Goal: Information Seeking & Learning: Find specific fact

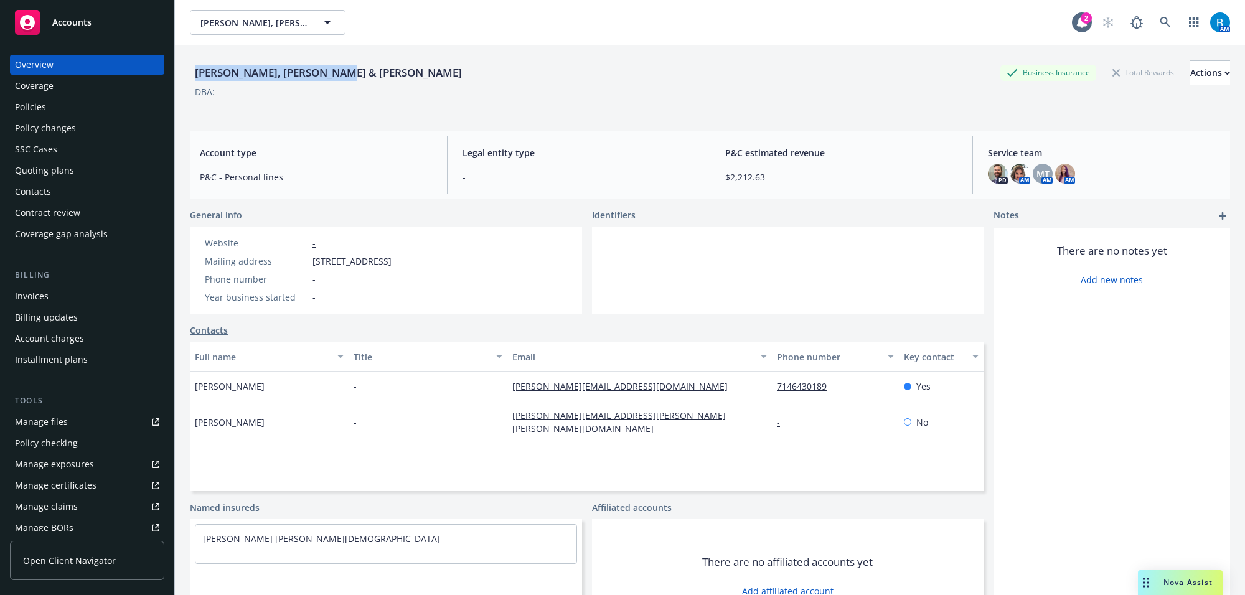
click at [417, 75] on div "[PERSON_NAME], [PERSON_NAME] & [PERSON_NAME] Business Insurance Total Rewards A…" at bounding box center [710, 72] width 1040 height 25
drag, startPoint x: 248, startPoint y: 76, endPoint x: 337, endPoint y: 72, distance: 89.7
click at [337, 72] on div "[PERSON_NAME], [PERSON_NAME] & [PERSON_NAME] Business Insurance Total Rewards A…" at bounding box center [710, 72] width 1040 height 25
copy div "[PERSON_NAME] & [PERSON_NAME]"
drag, startPoint x: 207, startPoint y: 75, endPoint x: 241, endPoint y: 73, distance: 34.3
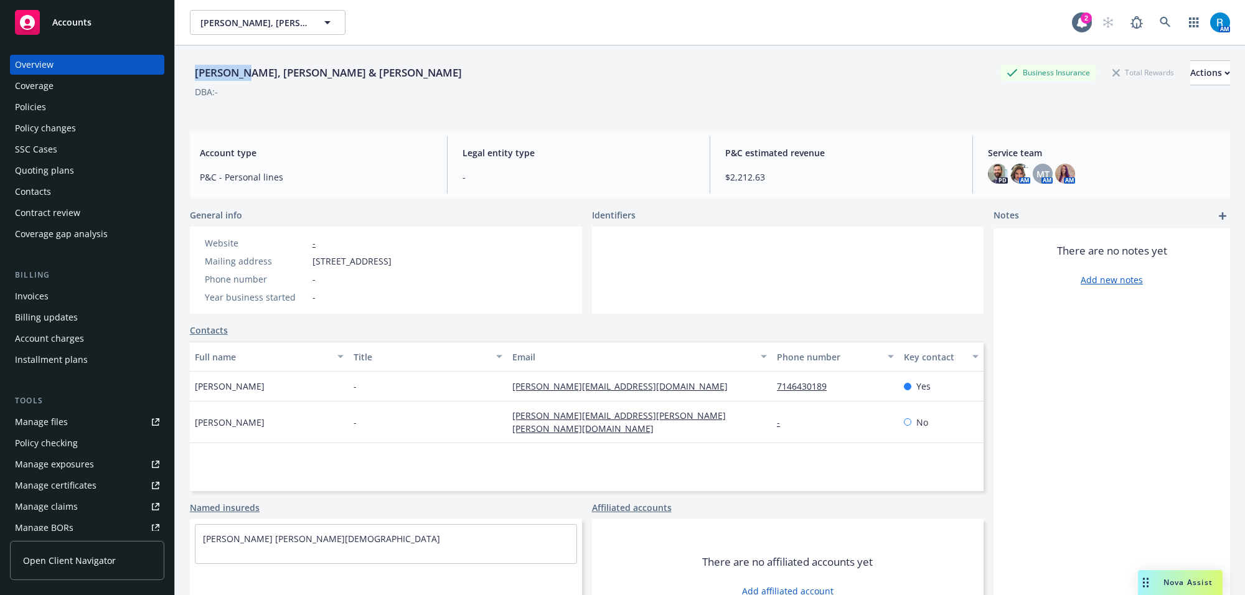
click at [240, 75] on div "[PERSON_NAME], [PERSON_NAME] & [PERSON_NAME]" at bounding box center [328, 73] width 277 height 16
copy div "[PERSON_NAME]"
drag, startPoint x: 315, startPoint y: 285, endPoint x: 315, endPoint y: 277, distance: 8.1
click at [315, 284] on span "-" at bounding box center [313, 279] width 3 height 13
drag, startPoint x: 311, startPoint y: 260, endPoint x: 515, endPoint y: 254, distance: 204.2
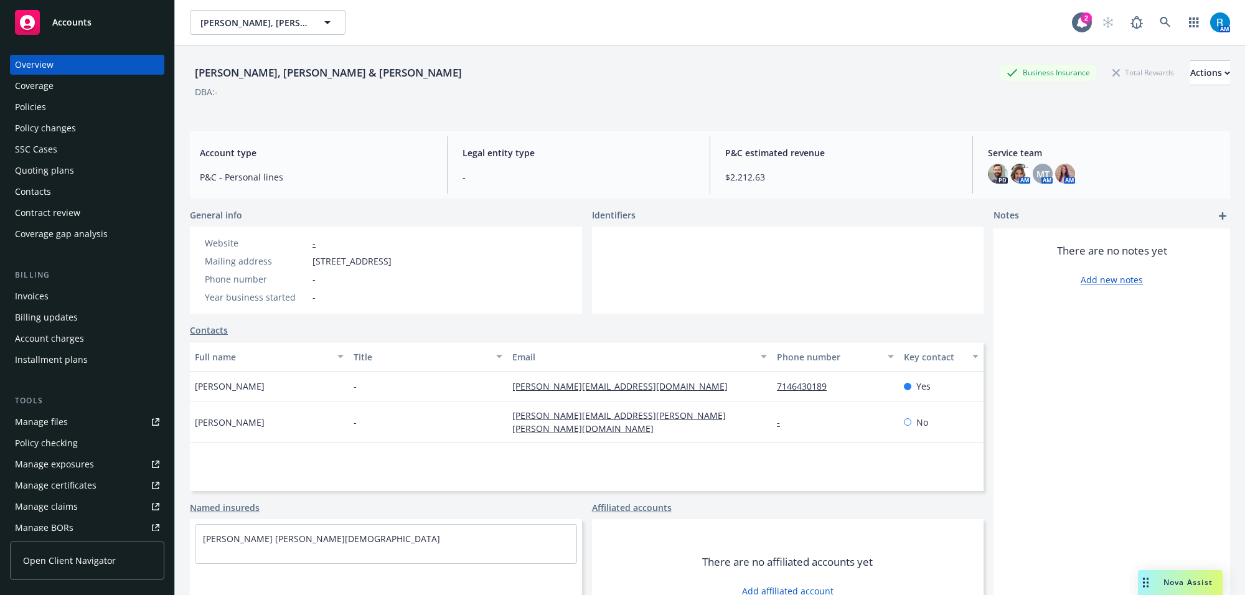
click at [406, 255] on div "Website - Mailing address [STREET_ADDRESS] Phone number - Year business started…" at bounding box center [298, 270] width 217 height 87
copy span "[STREET_ADDRESS]"
click at [318, 180] on span "P&C - Personal lines" at bounding box center [316, 177] width 232 height 13
click at [53, 104] on div "Policies" at bounding box center [87, 107] width 144 height 20
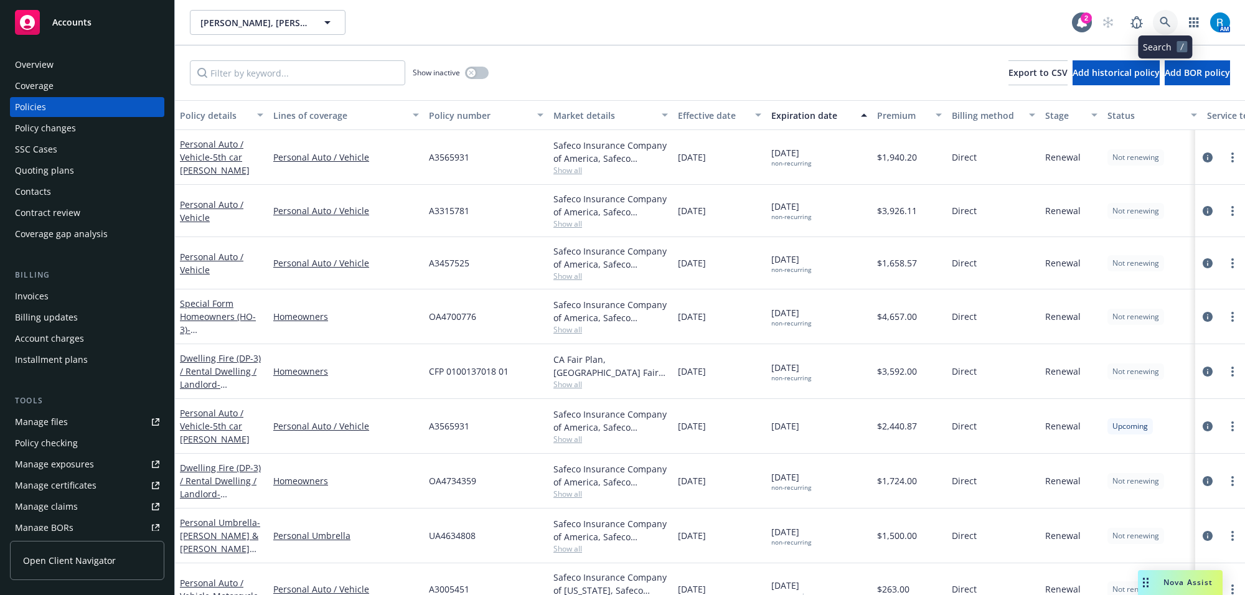
click at [1169, 26] on icon at bounding box center [1164, 22] width 11 height 11
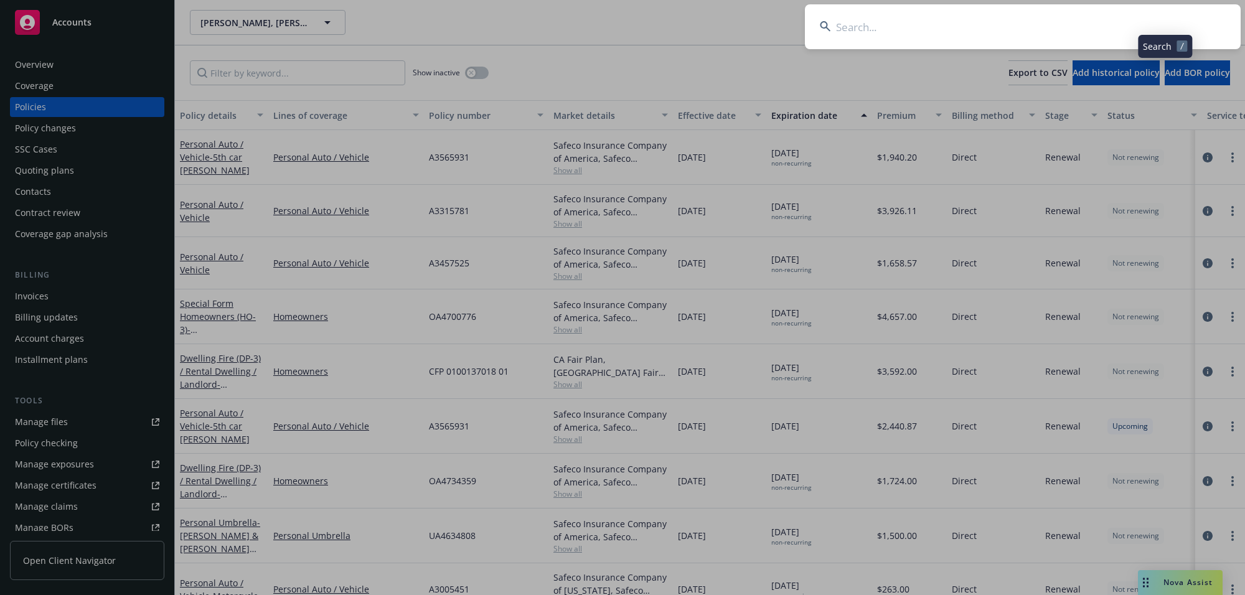
type input "[PERSON_NAME] & [PERSON_NAME]"
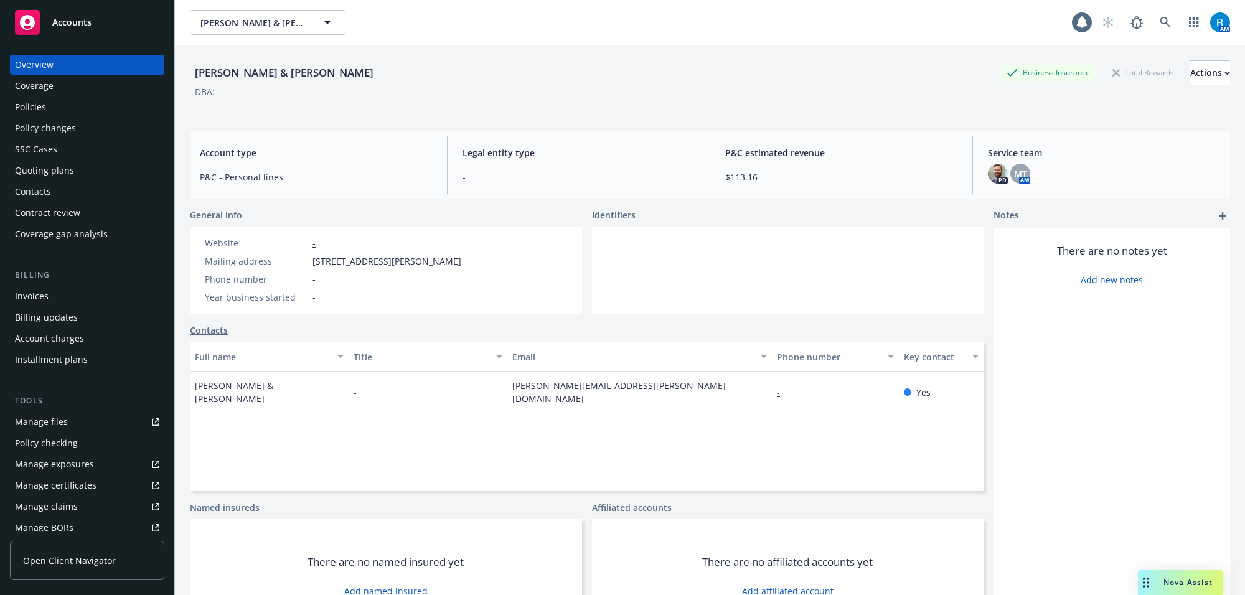
click at [55, 113] on div "Policies" at bounding box center [87, 107] width 144 height 20
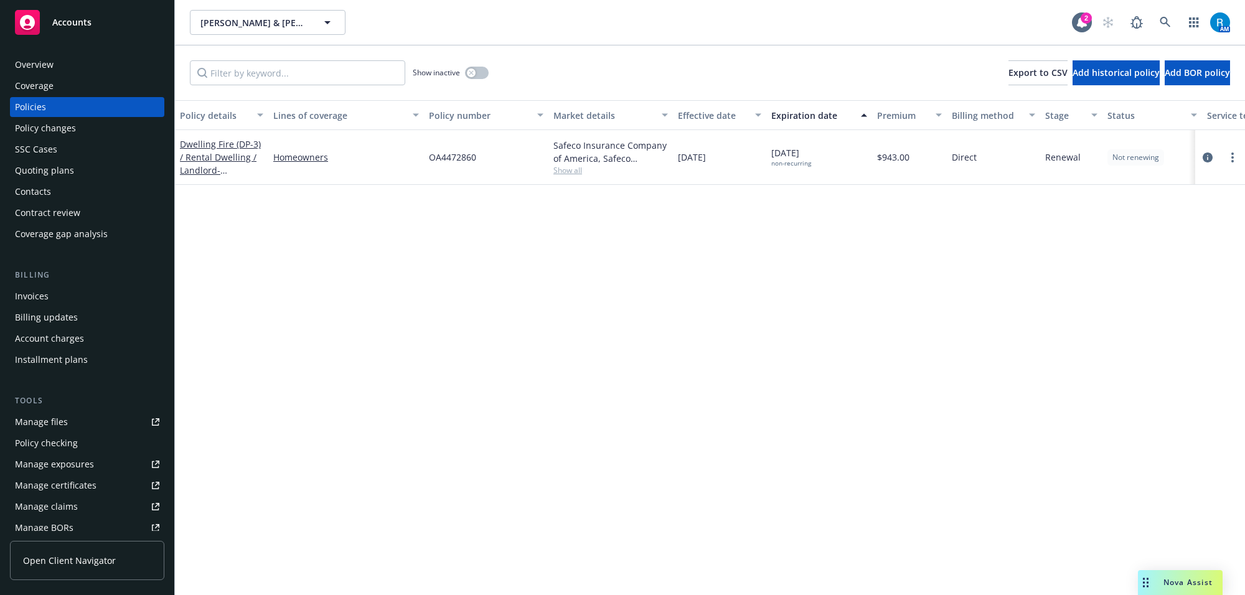
click at [446, 161] on span "OA4472860" at bounding box center [452, 157] width 47 height 13
copy span "OA4472860"
click at [433, 202] on div "Policy details Lines of coverage Policy number Market details Effective date Ex…" at bounding box center [710, 347] width 1070 height 495
click at [452, 159] on span "OA4472860" at bounding box center [452, 157] width 47 height 13
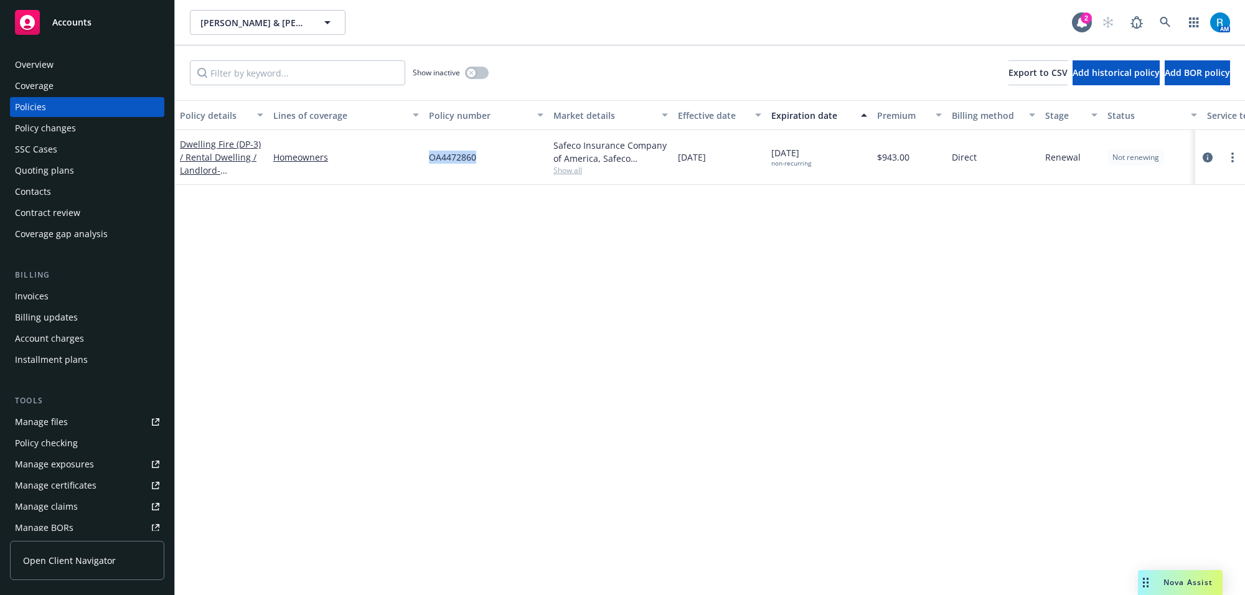
click at [452, 159] on span "OA4472860" at bounding box center [452, 157] width 47 height 13
copy span "OA4472860"
click at [48, 62] on div "Overview" at bounding box center [34, 65] width 39 height 20
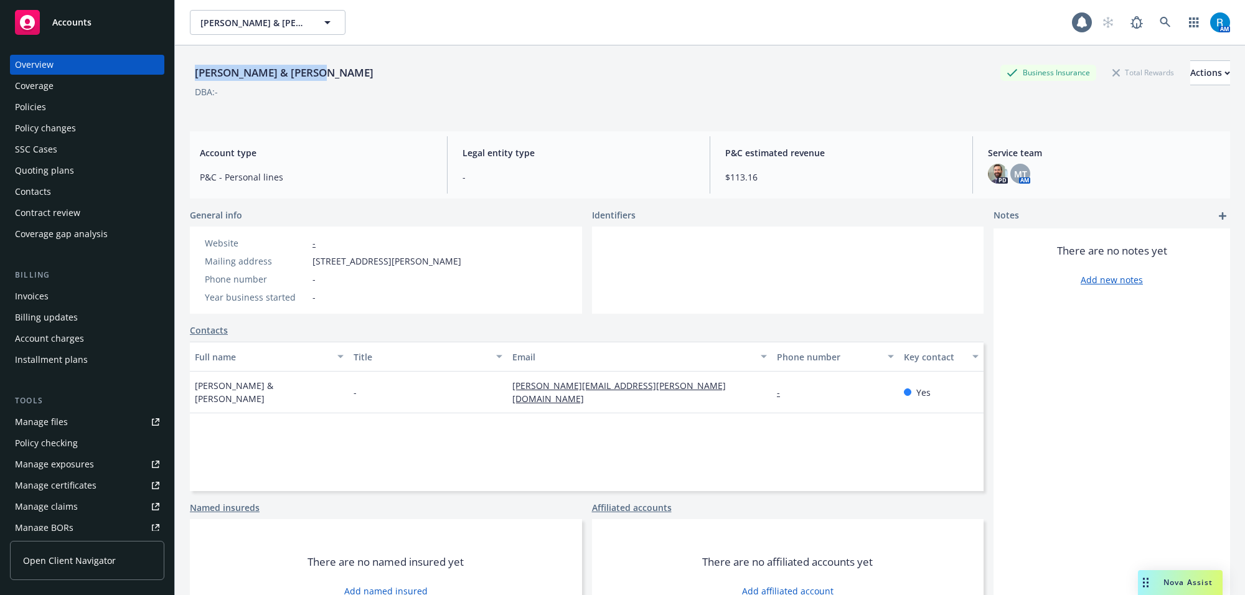
drag, startPoint x: 187, startPoint y: 73, endPoint x: 332, endPoint y: 73, distance: 144.4
click at [332, 73] on div "[PERSON_NAME] & [PERSON_NAME] Business Insurance Total Rewards Actions DBA: - A…" at bounding box center [710, 342] width 1070 height 595
copy div "[PERSON_NAME] & [PERSON_NAME]"
